Goal: Task Accomplishment & Management: Use online tool/utility

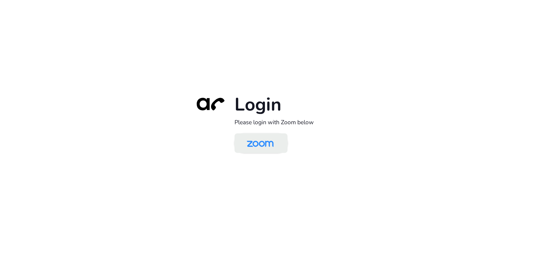
click at [257, 154] on div "Login Please login with Zoom below" at bounding box center [268, 133] width 156 height 80
click at [257, 151] on img at bounding box center [260, 144] width 39 height 18
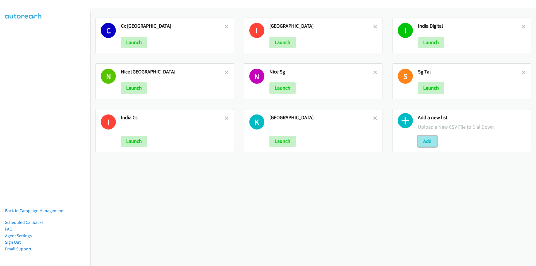
click at [425, 142] on button "Add" at bounding box center [427, 141] width 19 height 11
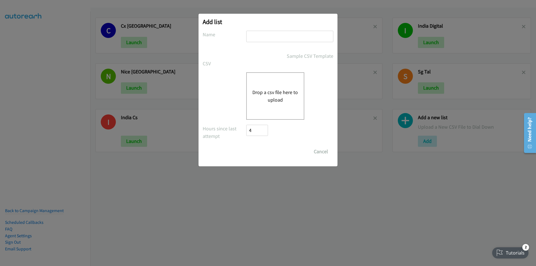
click at [271, 37] on input "text" at bounding box center [289, 36] width 87 height 11
type input "HP MALAYSIA"
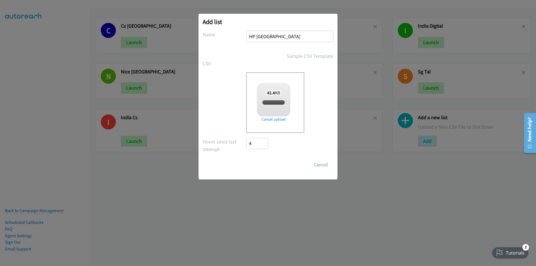
checkbox input "true"
click at [250, 17] on div "Add list No phone fields were returned for that Report or List View Please uplo…" at bounding box center [268, 97] width 139 height 166
click at [255, 165] on input "Save List" at bounding box center [260, 164] width 29 height 11
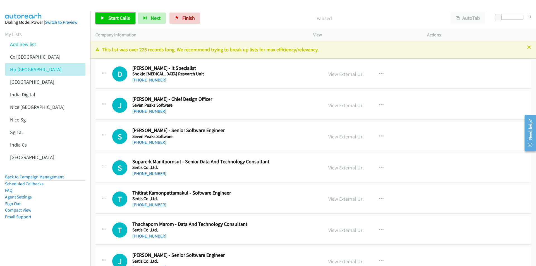
click at [102, 19] on icon at bounding box center [103, 18] width 4 height 4
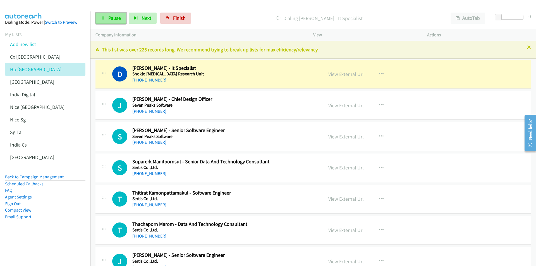
click at [117, 16] on span "Pause" at bounding box center [114, 18] width 13 height 6
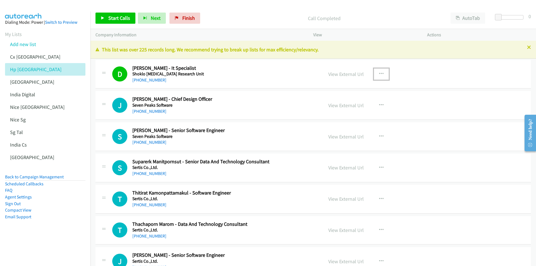
click at [379, 72] on icon "button" at bounding box center [381, 74] width 4 height 4
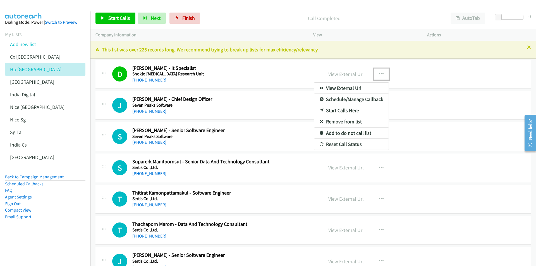
click at [350, 108] on link "Start Calls Here" at bounding box center [351, 110] width 74 height 11
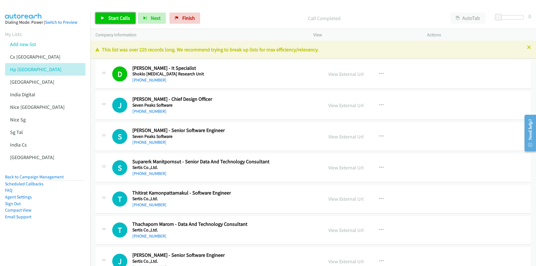
click at [111, 21] on link "Start Calls" at bounding box center [116, 18] width 40 height 11
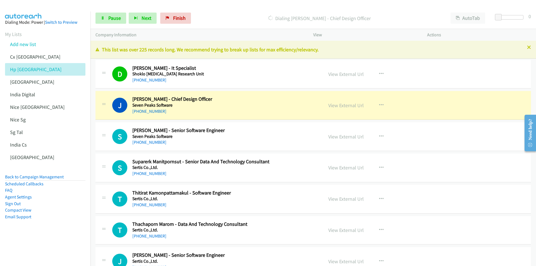
click at [83, 239] on aside "Dialing Mode: Power | Switch to Preview My Lists Add new list Cx India Hp Malay…" at bounding box center [45, 128] width 90 height 234
click at [66, 250] on nav "Dialing Mode: Power | Switch to Preview My Lists Add new list Cx India Hp Malay…" at bounding box center [45, 144] width 91 height 266
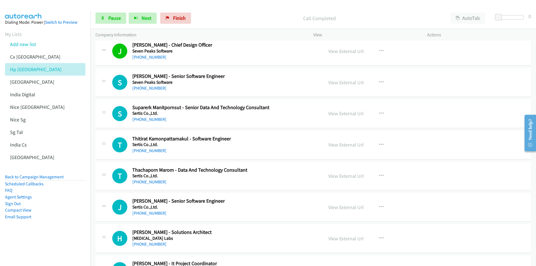
scroll to position [56, 0]
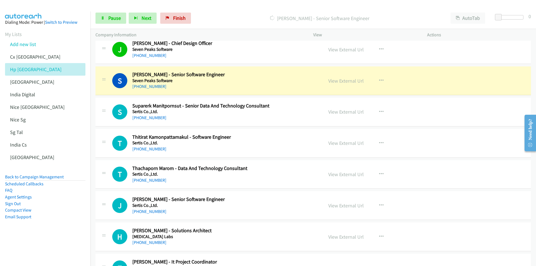
click at [73, 236] on aside "Dialing Mode: Power | Switch to Preview My Lists Add new list Cx India Hp Malay…" at bounding box center [45, 128] width 90 height 234
click at [63, 235] on aside "Dialing Mode: Power | Switch to Preview My Lists Add new list Cx India Hp Malay…" at bounding box center [45, 128] width 90 height 234
click at [41, 240] on aside "Dialing Mode: Power | Switch to Preview My Lists Add new list Cx India Hp Malay…" at bounding box center [45, 128] width 90 height 234
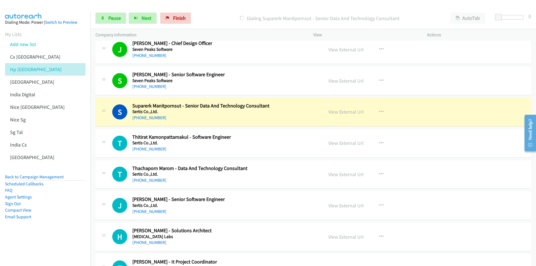
click at [41, 241] on aside "Dialing Mode: Power | Switch to Preview My Lists Add new list Cx India Hp Malay…" at bounding box center [45, 128] width 90 height 234
drag, startPoint x: 54, startPoint y: 233, endPoint x: 58, endPoint y: 228, distance: 5.8
click at [54, 233] on aside "Dialing Mode: Power | Switch to Preview My Lists Add new list Cx India Hp Malay…" at bounding box center [45, 128] width 90 height 234
click at [110, 19] on span "Pause" at bounding box center [114, 18] width 13 height 6
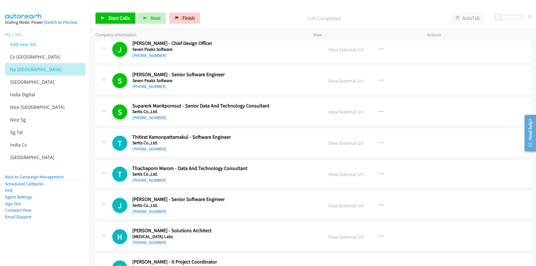
drag, startPoint x: 49, startPoint y: 245, endPoint x: 120, endPoint y: 238, distance: 70.9
click at [49, 245] on aside "Dialing Mode: Power | Switch to Preview My Lists Add new list Cx India Hp Malay…" at bounding box center [45, 128] width 90 height 234
